Goal: Use online tool/utility: Utilize a website feature to perform a specific function

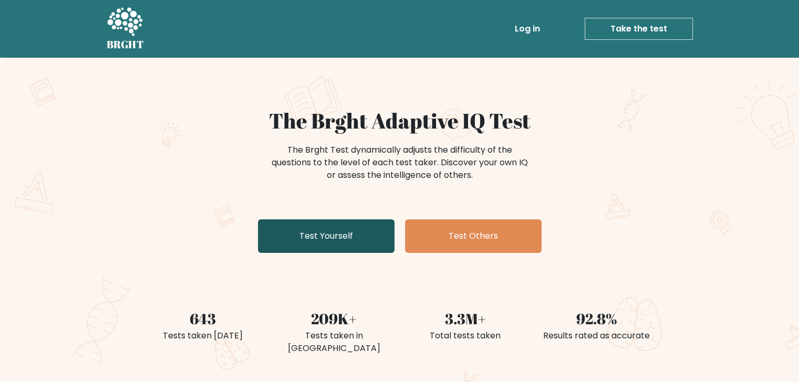
click at [361, 237] on link "Test Yourself" at bounding box center [326, 237] width 137 height 34
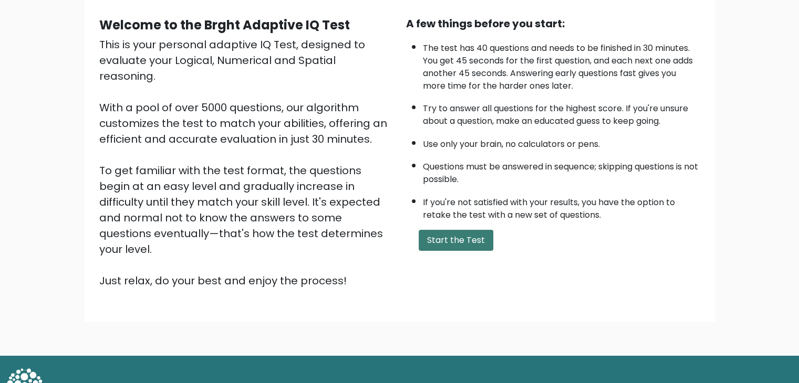
scroll to position [98, 0]
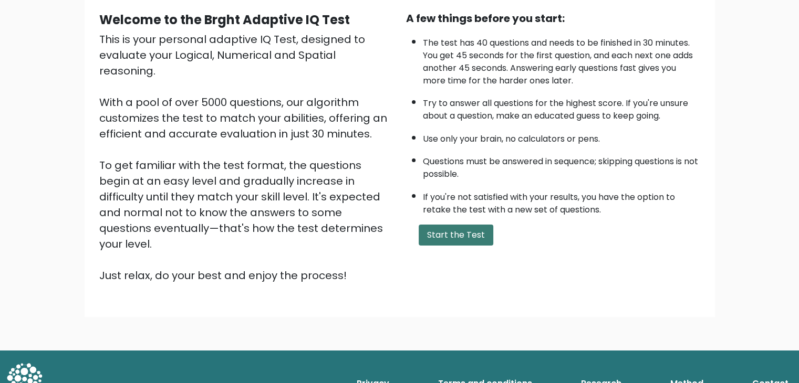
click at [447, 225] on button "Start the Test" at bounding box center [456, 235] width 75 height 21
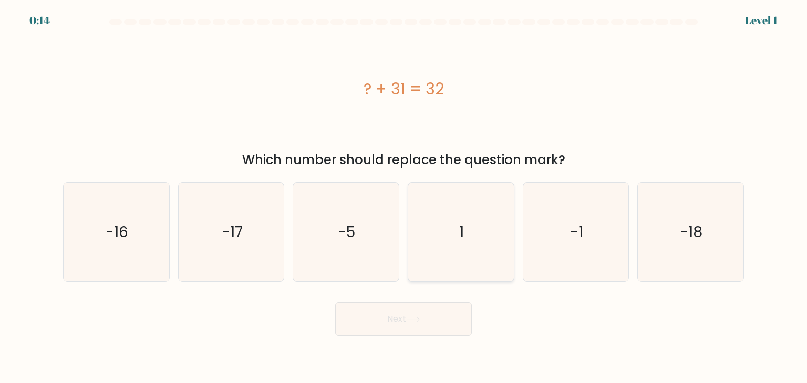
click at [473, 253] on icon "1" at bounding box center [460, 232] width 99 height 99
click at [404, 197] on input "d. 1" at bounding box center [403, 194] width 1 height 5
radio input "true"
click at [440, 323] on button "Next" at bounding box center [403, 320] width 137 height 34
